Goal: Information Seeking & Learning: Find specific fact

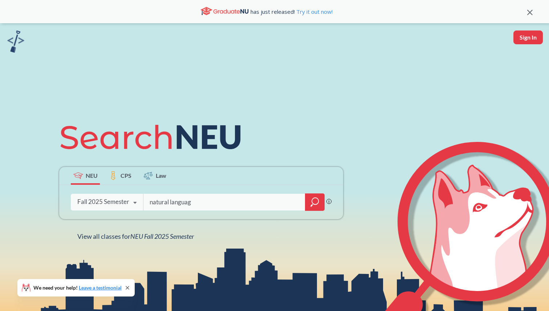
type input "natural language"
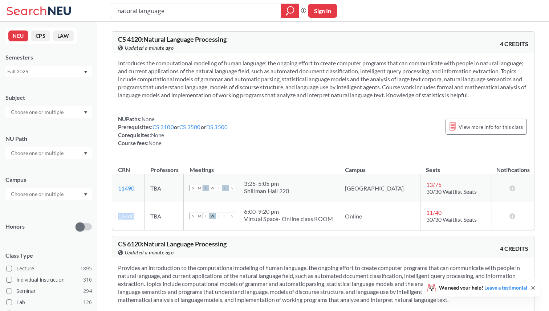
copy link "18440"
drag, startPoint x: 141, startPoint y: 214, endPoint x: 115, endPoint y: 214, distance: 26.2
click at [115, 214] on td "18440 View this section on Banner." at bounding box center [128, 216] width 32 height 28
click at [239, 11] on input "natural language" at bounding box center [197, 11] width 160 height 12
type input "web dev"
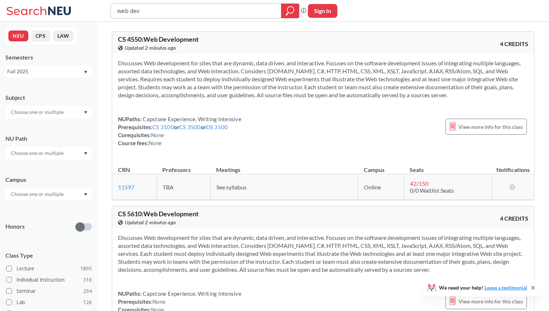
type input "natural language"
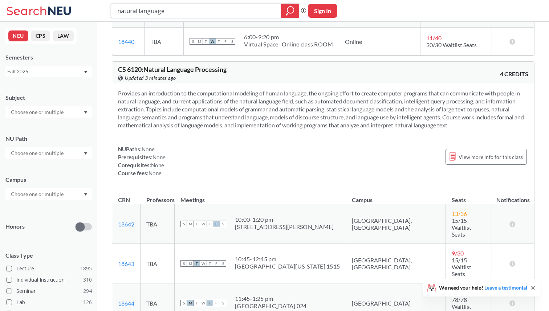
scroll to position [230, 0]
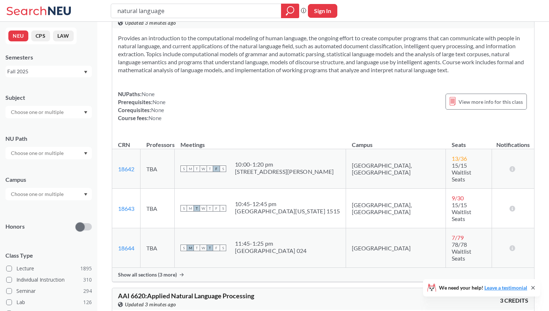
click at [166, 272] on span "Show all sections (3 more)" at bounding box center [147, 275] width 59 height 7
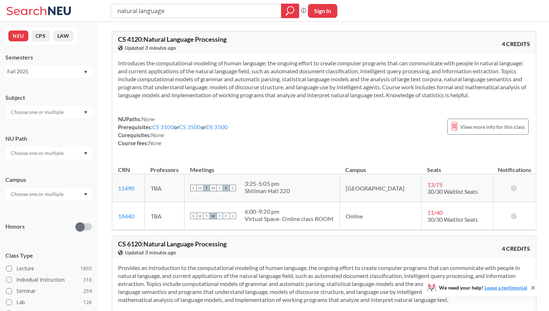
scroll to position [17, 0]
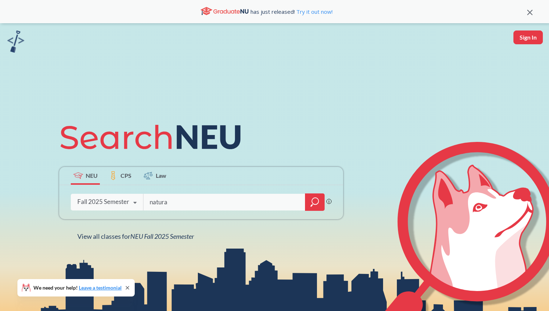
type input "natural"
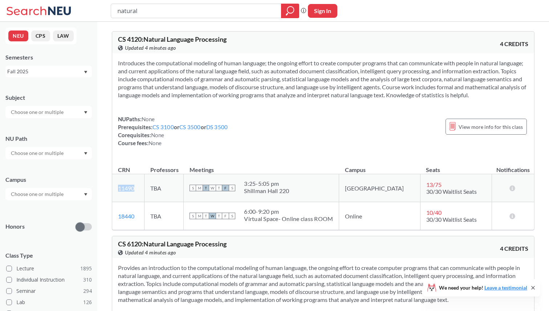
copy link "11490"
drag, startPoint x: 142, startPoint y: 187, endPoint x: 116, endPoint y: 187, distance: 25.8
click at [116, 187] on td "11490 View this section on Banner." at bounding box center [128, 188] width 32 height 28
